Goal: Transaction & Acquisition: Download file/media

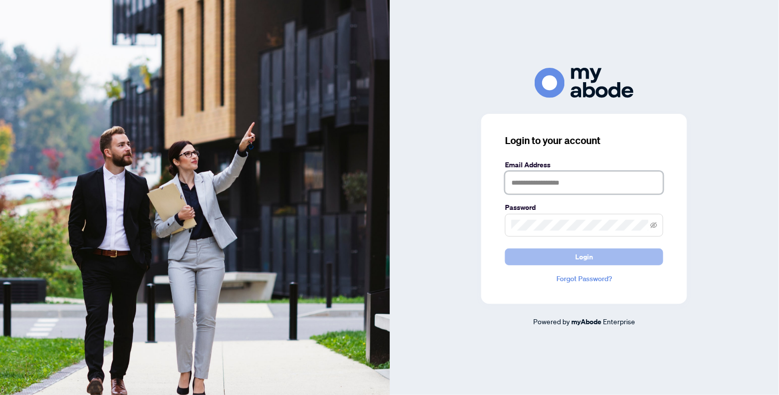
type input "**********"
click at [617, 260] on button "Login" at bounding box center [584, 256] width 158 height 17
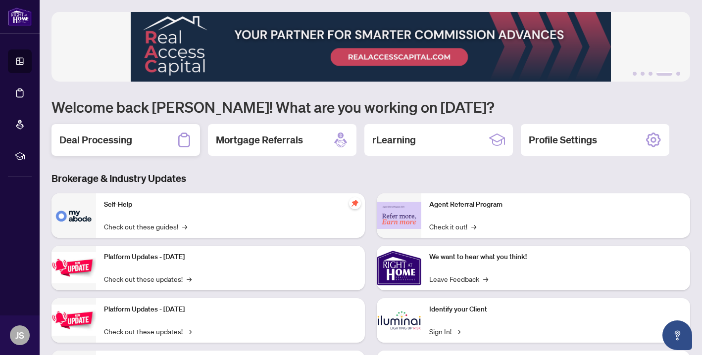
click at [124, 141] on h2 "Deal Processing" at bounding box center [95, 140] width 73 height 14
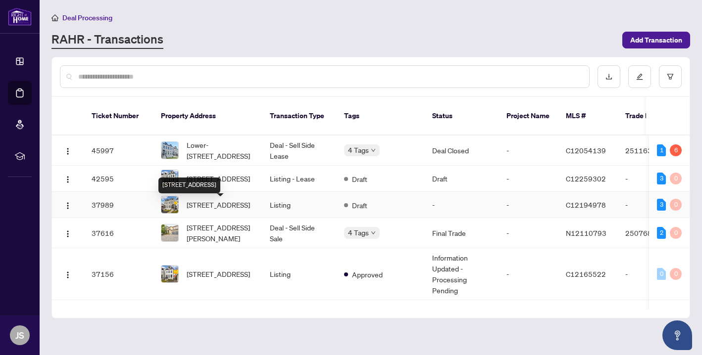
click at [248, 210] on span "50A Lanark Ave, Toronto, Ontario M6C 2B4, Canada" at bounding box center [218, 204] width 63 height 11
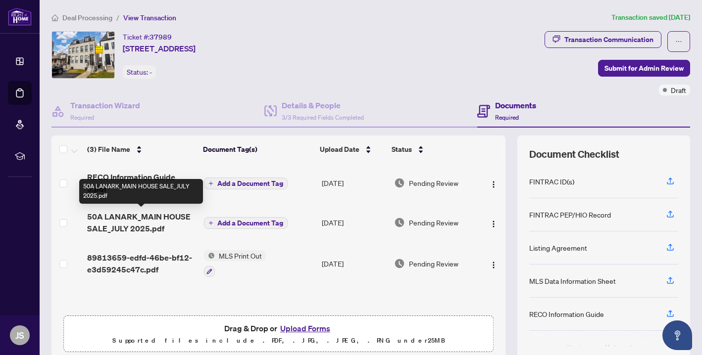
click at [173, 218] on span "50A LANARK_MAIN HOUSE SALE_JULY 2025.pdf" at bounding box center [141, 223] width 109 height 24
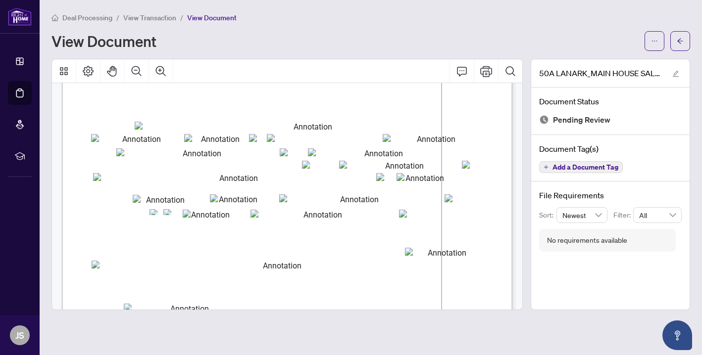
scroll to position [82, 0]
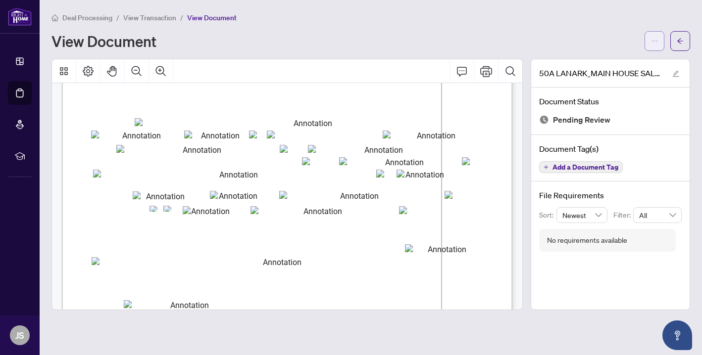
click at [652, 44] on span "button" at bounding box center [654, 41] width 7 height 16
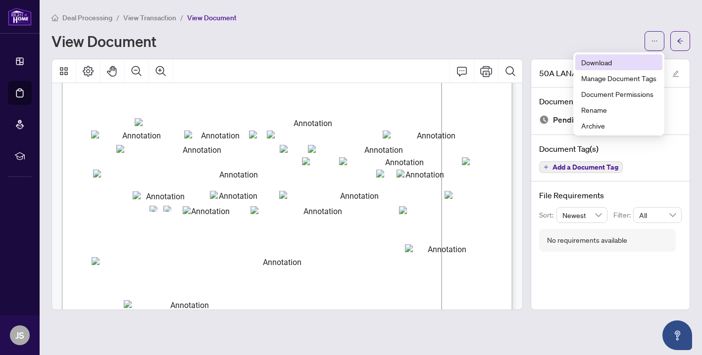
click at [627, 66] on span "Download" at bounding box center [618, 62] width 75 height 11
